Goal: Book appointment/travel/reservation

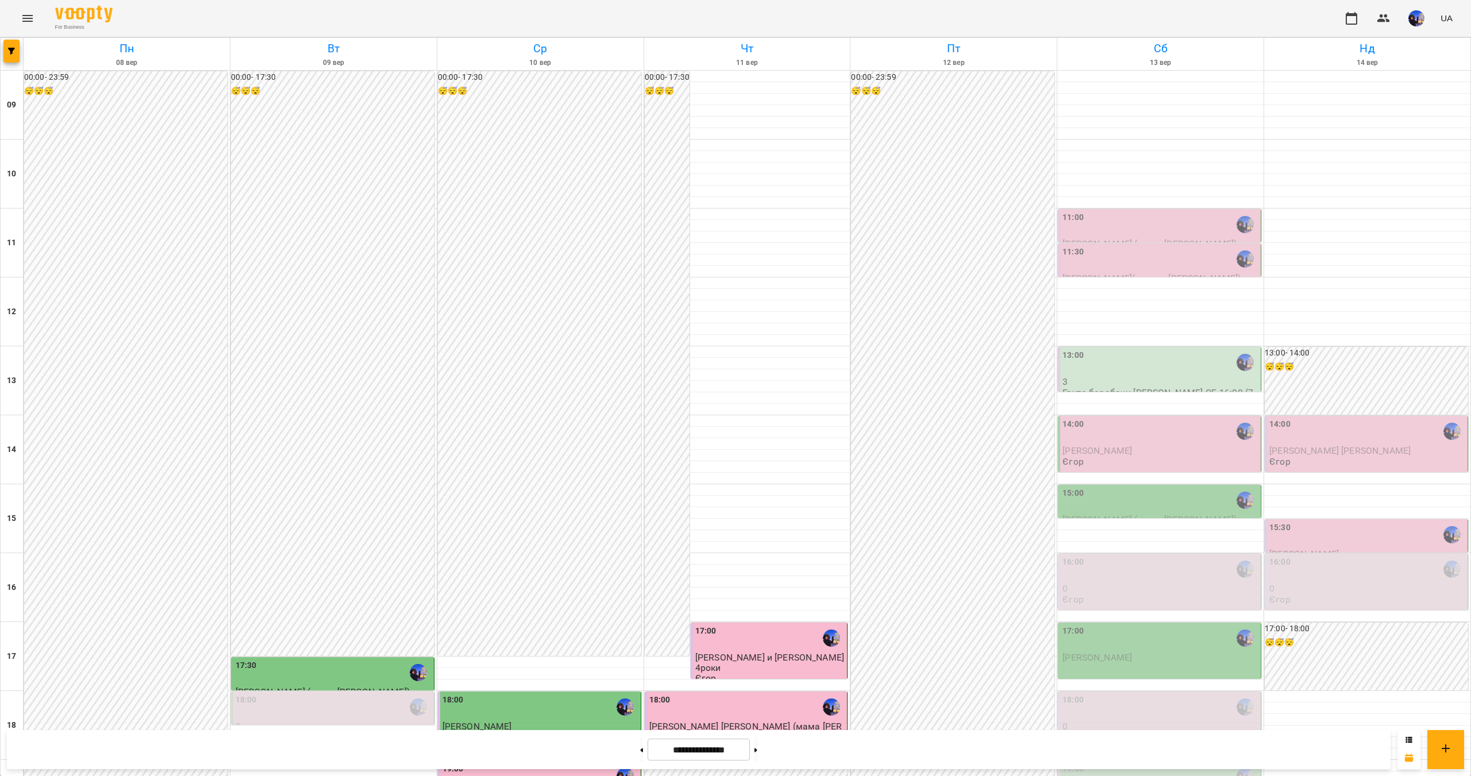
scroll to position [115, 0]
click at [1162, 556] on div "16:00" at bounding box center [1161, 569] width 196 height 26
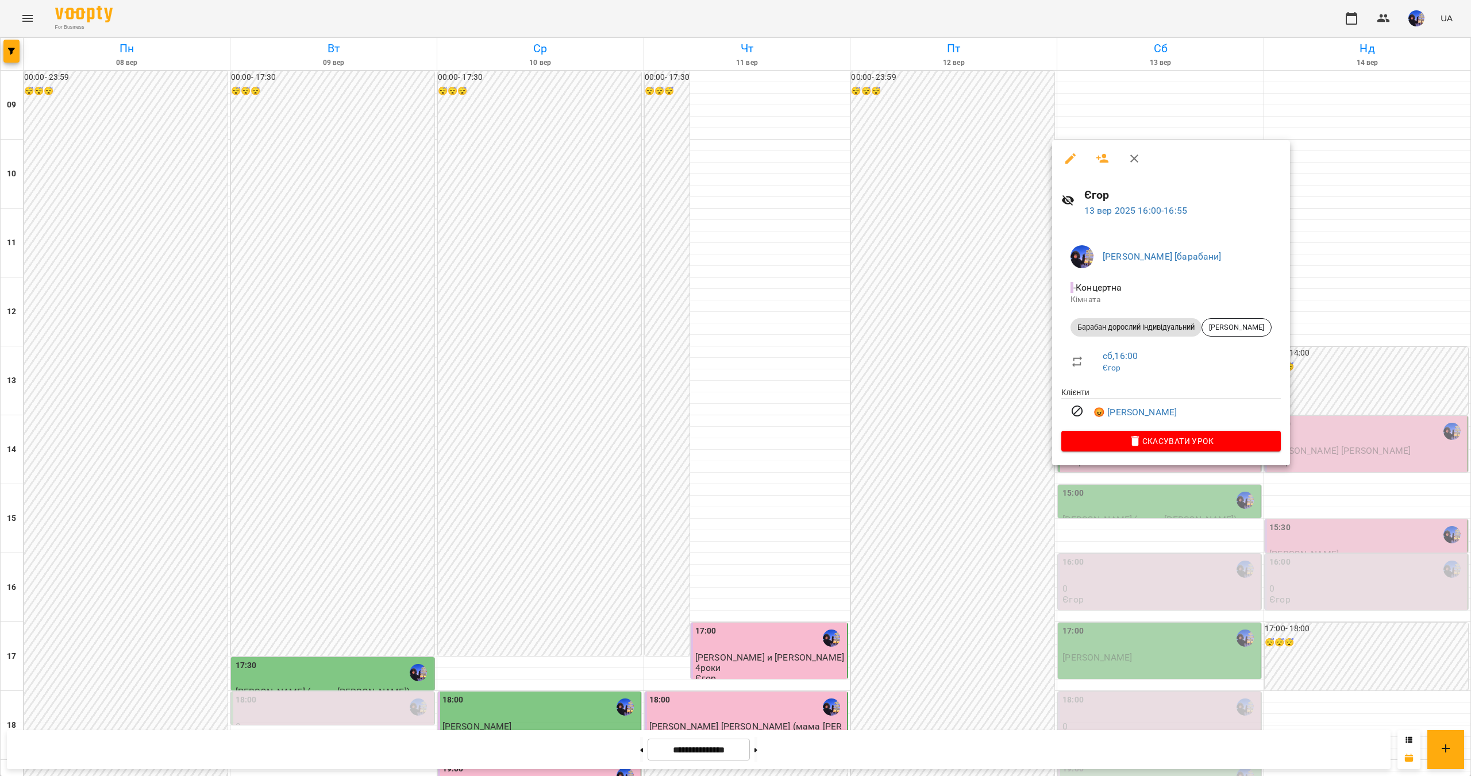
click at [1364, 621] on div at bounding box center [735, 388] width 1471 height 776
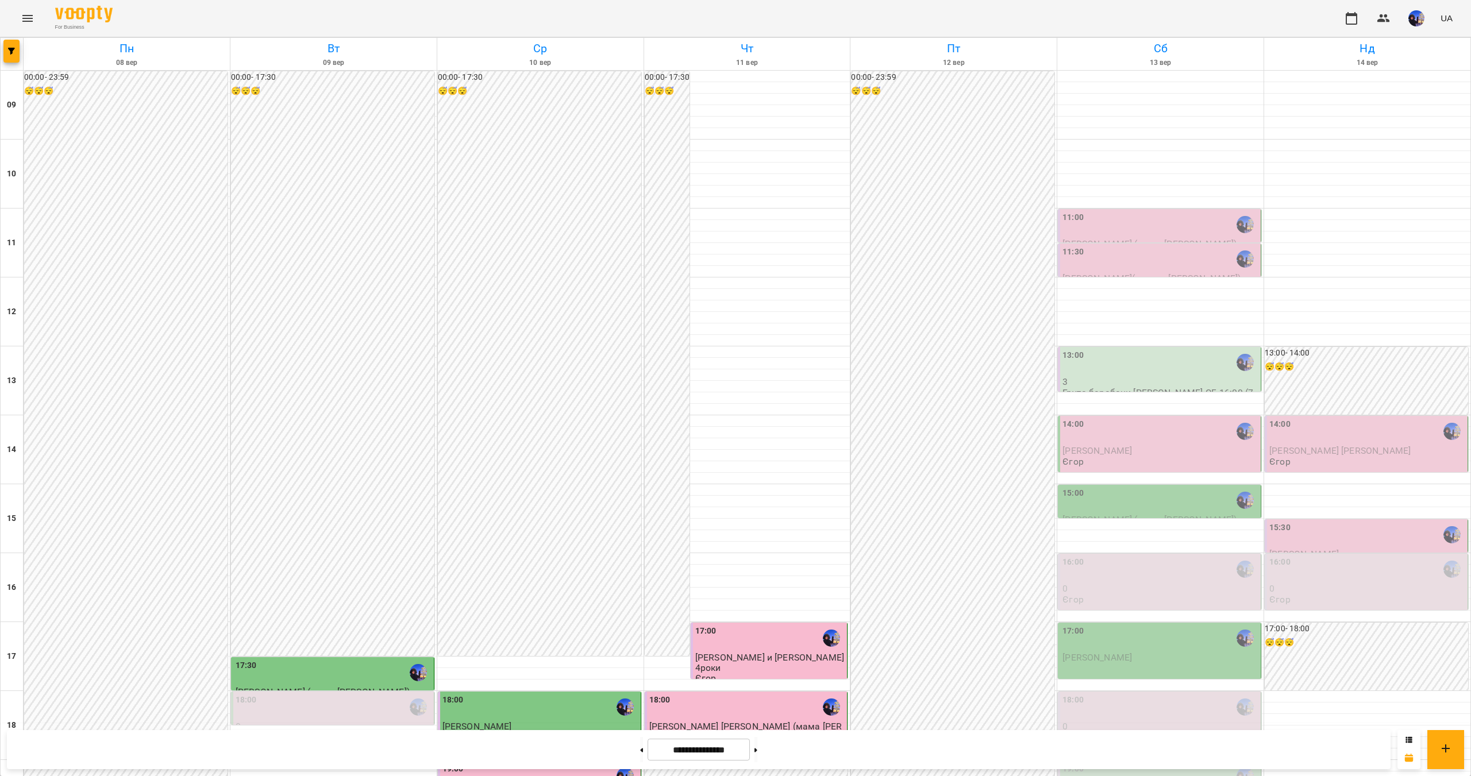
scroll to position [243, 0]
click at [757, 745] on button at bounding box center [756, 749] width 3 height 25
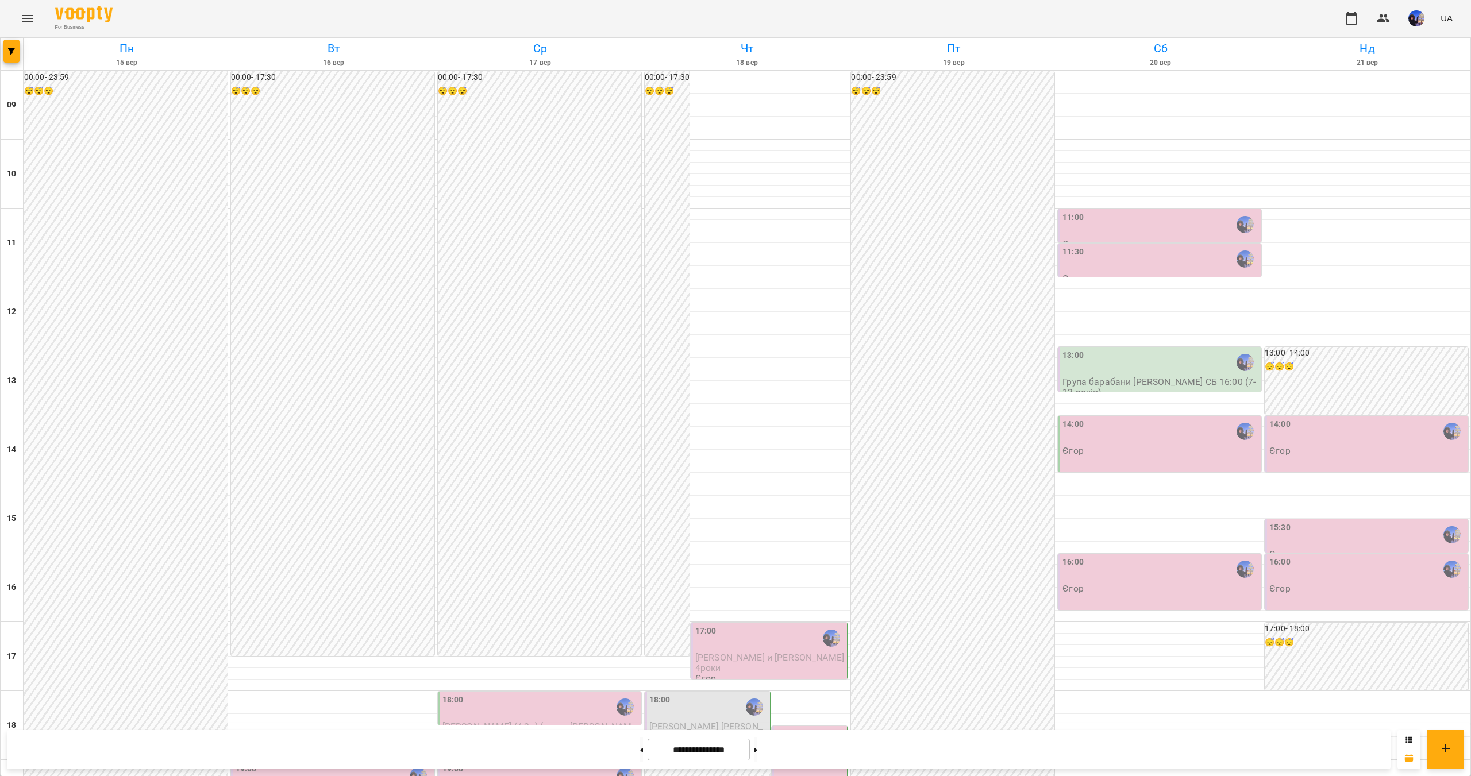
click at [709, 722] on p "[PERSON_NAME] [PERSON_NAME] (мама [PERSON_NAME])" at bounding box center [708, 737] width 119 height 30
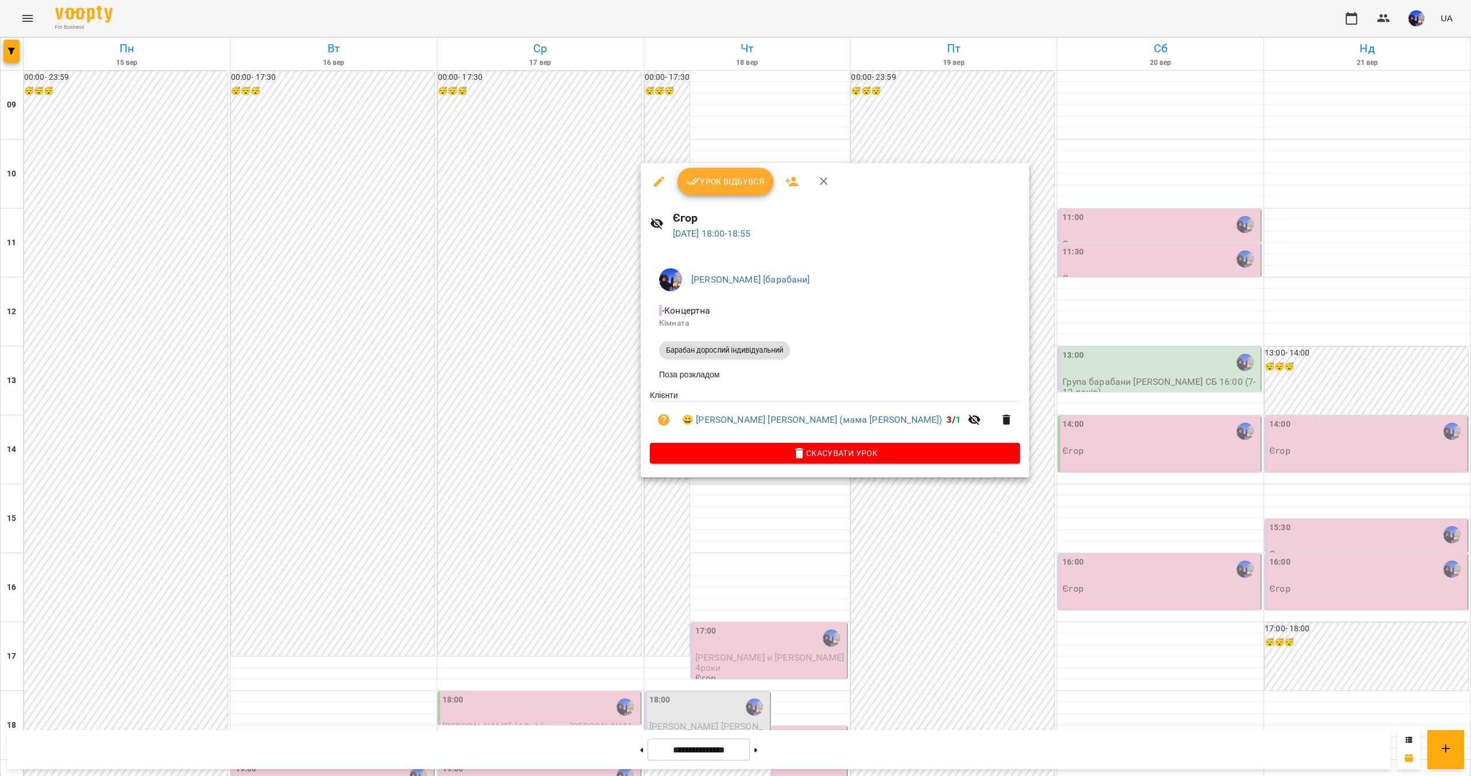
click at [1212, 520] on div at bounding box center [735, 388] width 1471 height 776
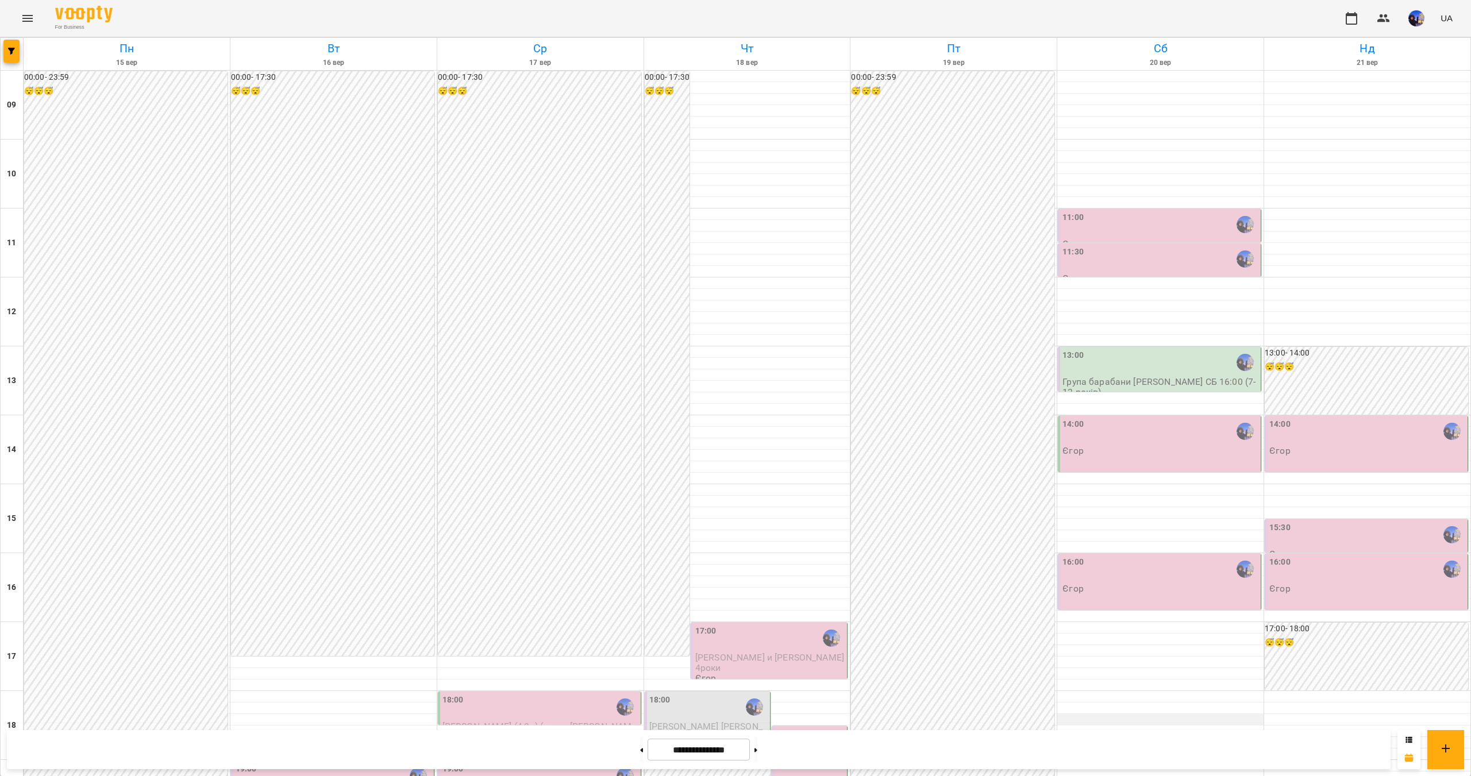
scroll to position [128, 0]
click at [1309, 522] on div "15:30" at bounding box center [1368, 535] width 196 height 26
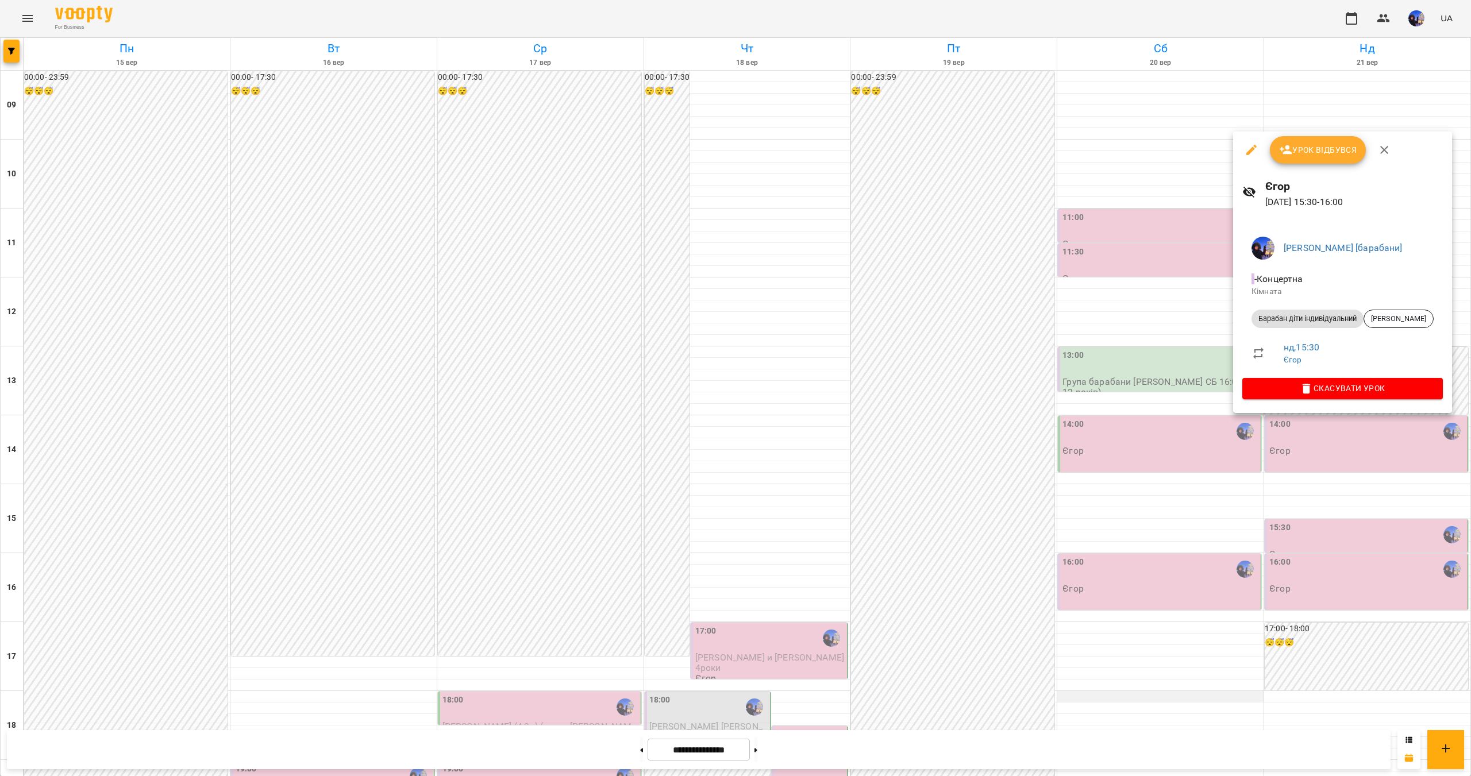
drag, startPoint x: 1213, startPoint y: 575, endPoint x: 1204, endPoint y: 574, distance: 9.3
click at [1211, 575] on div at bounding box center [735, 388] width 1471 height 776
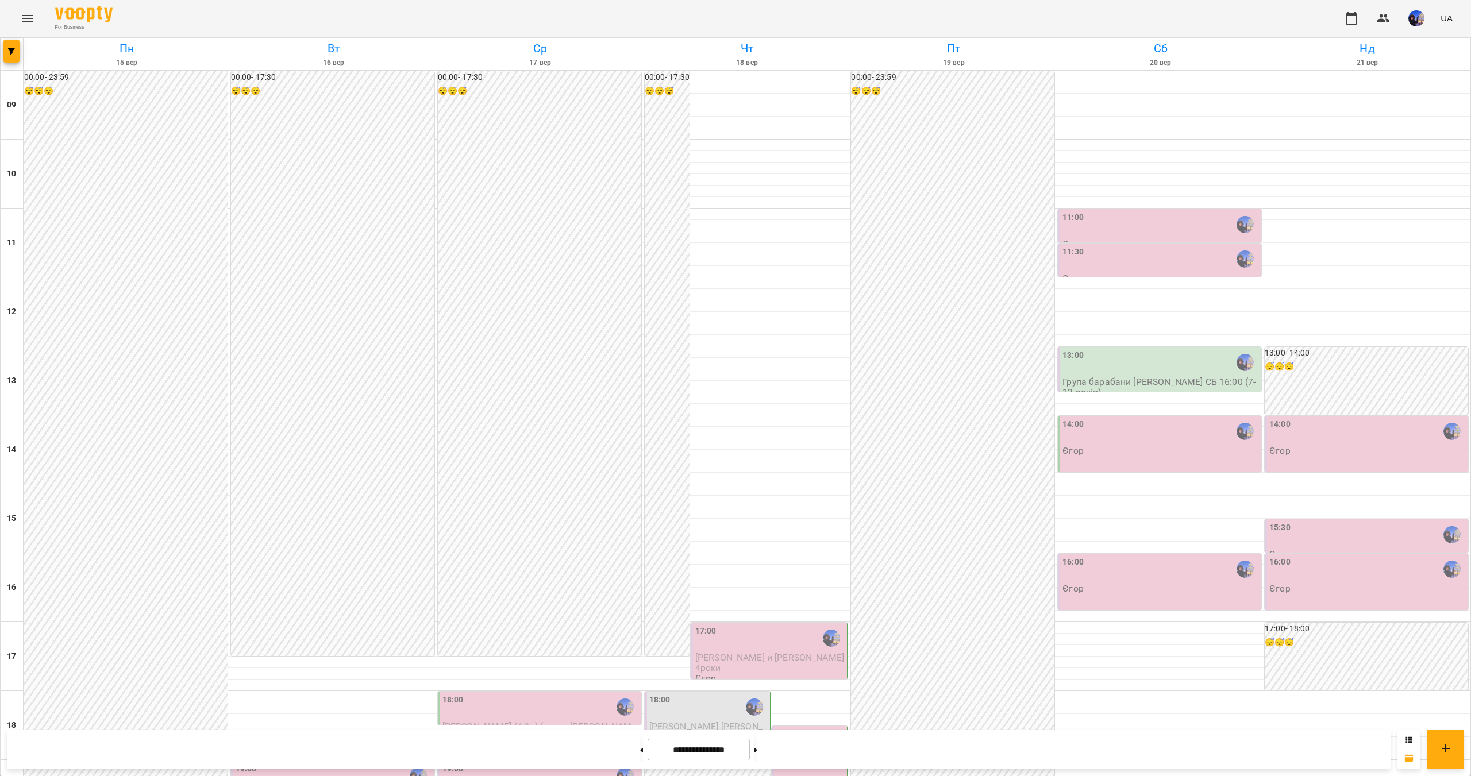
scroll to position [243, 0]
click at [640, 754] on button at bounding box center [641, 749] width 3 height 25
type input "**********"
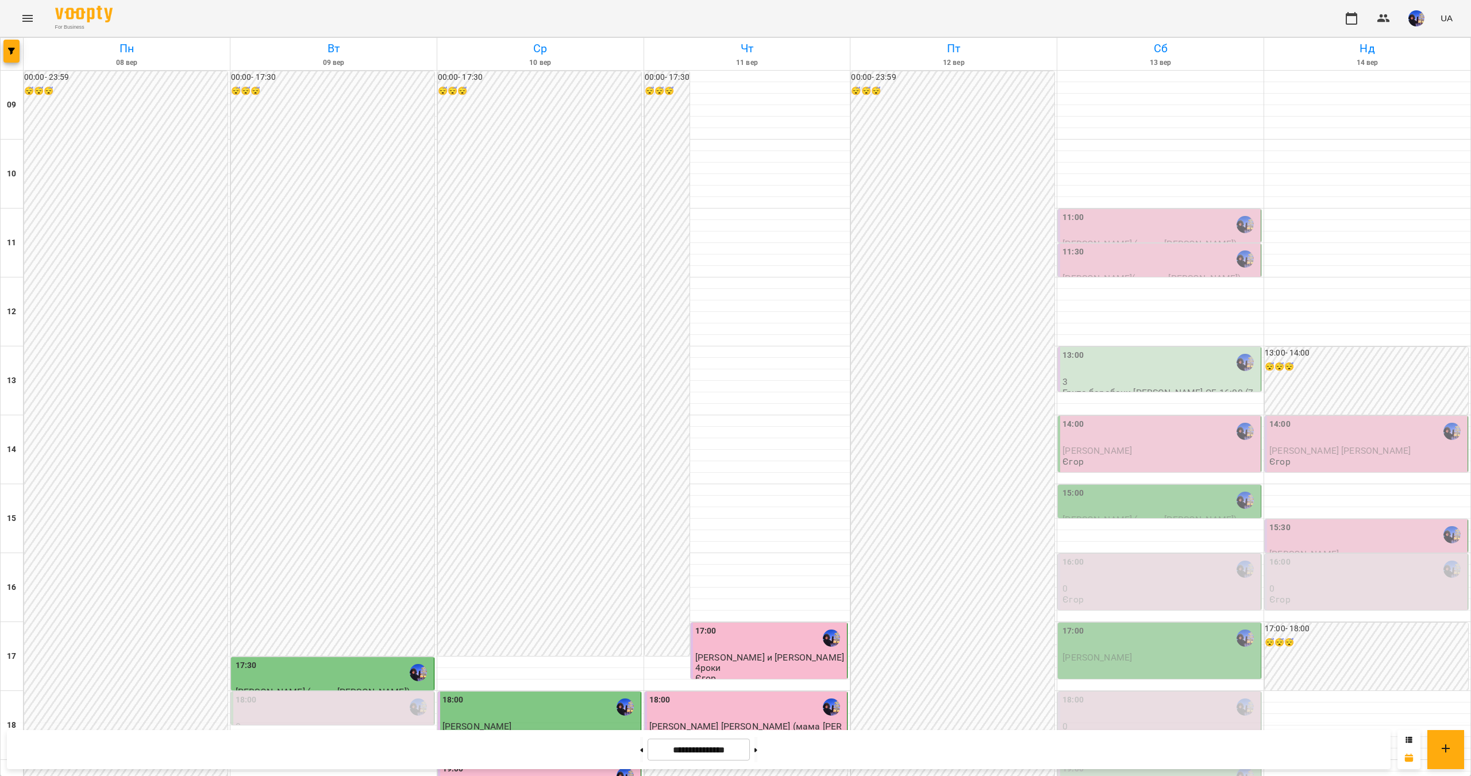
scroll to position [128, 0]
